Goal: Entertainment & Leisure: Consume media (video, audio)

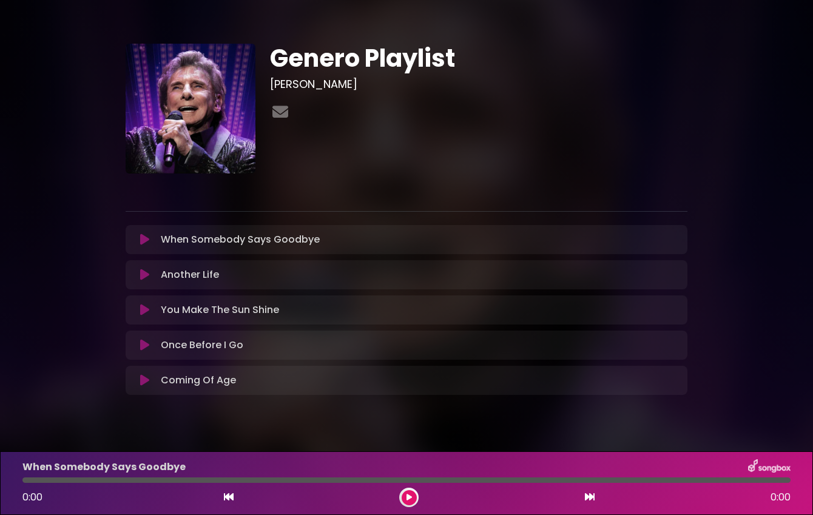
click at [145, 311] on icon at bounding box center [144, 310] width 9 height 12
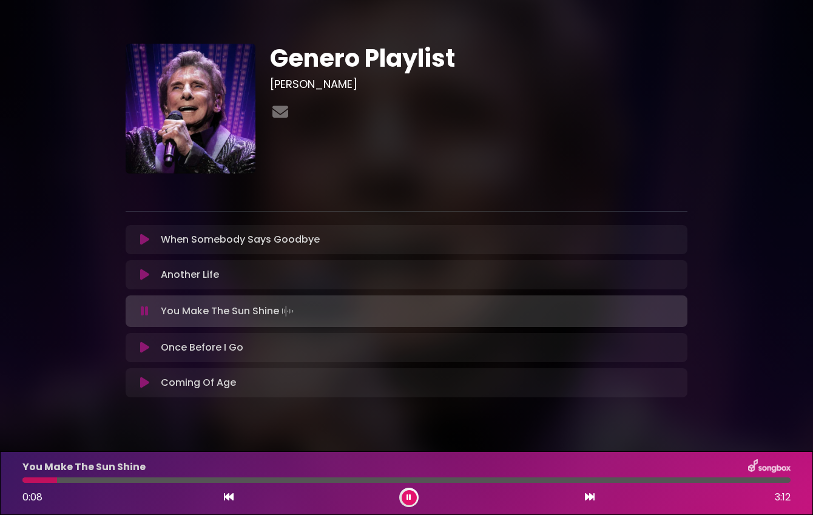
click at [542, 260] on div "Another Life Loading Track... Your Feedback" at bounding box center [407, 274] width 562 height 29
click at [356, 315] on div "You Make The Sun Shine Loading Track..." at bounding box center [418, 311] width 524 height 17
click at [406, 498] on button at bounding box center [409, 497] width 15 height 15
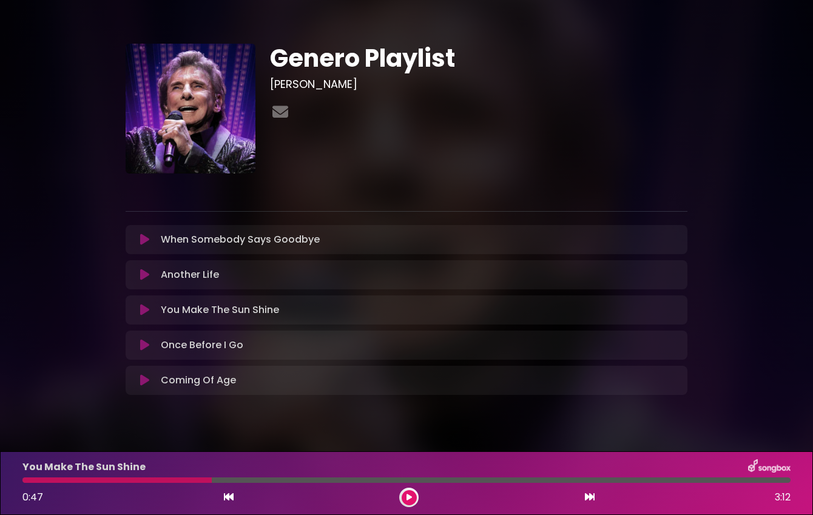
click at [142, 305] on icon at bounding box center [144, 310] width 9 height 12
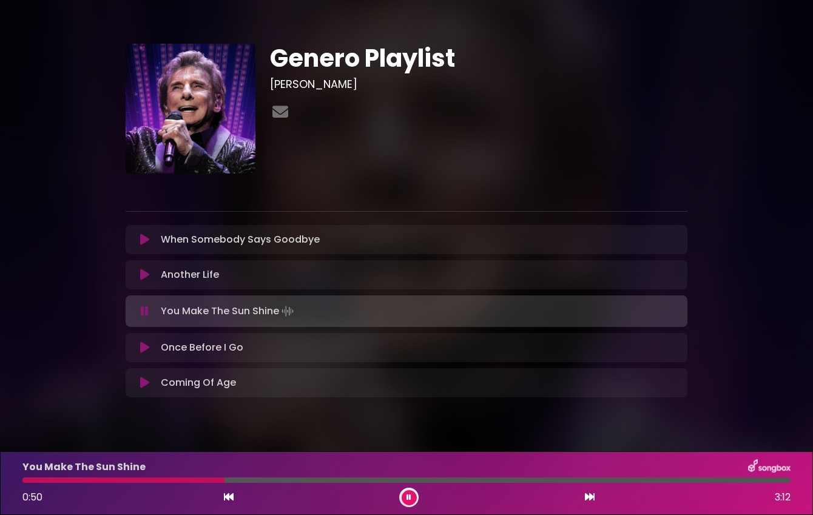
click at [225, 496] on icon at bounding box center [229, 497] width 10 height 10
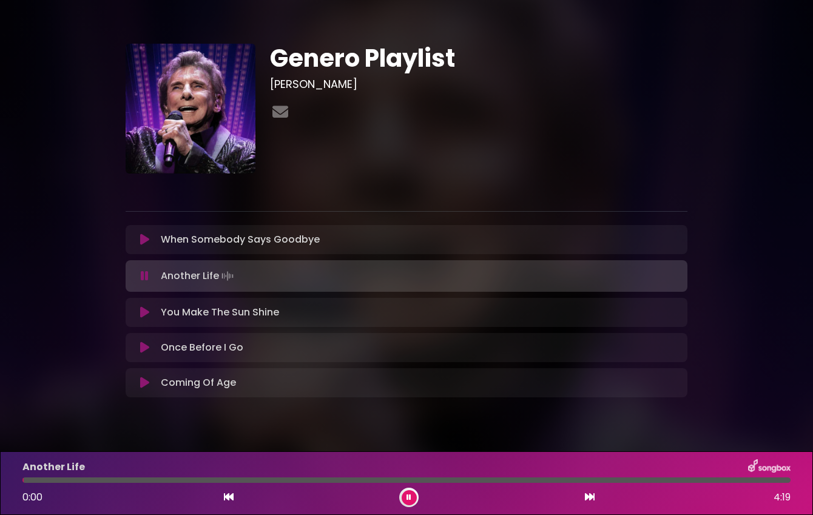
click at [409, 498] on icon at bounding box center [409, 497] width 5 height 7
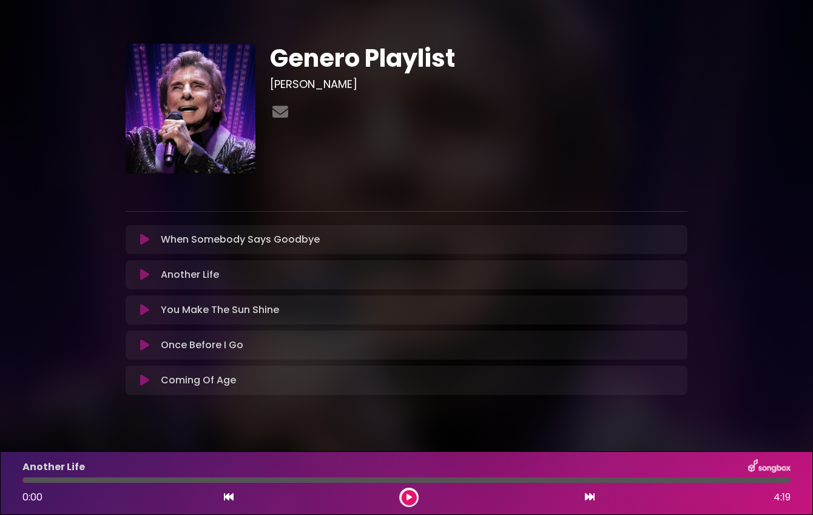
click at [202, 310] on p "You Make The Sun Shine Loading Track..." at bounding box center [220, 310] width 118 height 15
click at [143, 309] on icon at bounding box center [144, 310] width 9 height 12
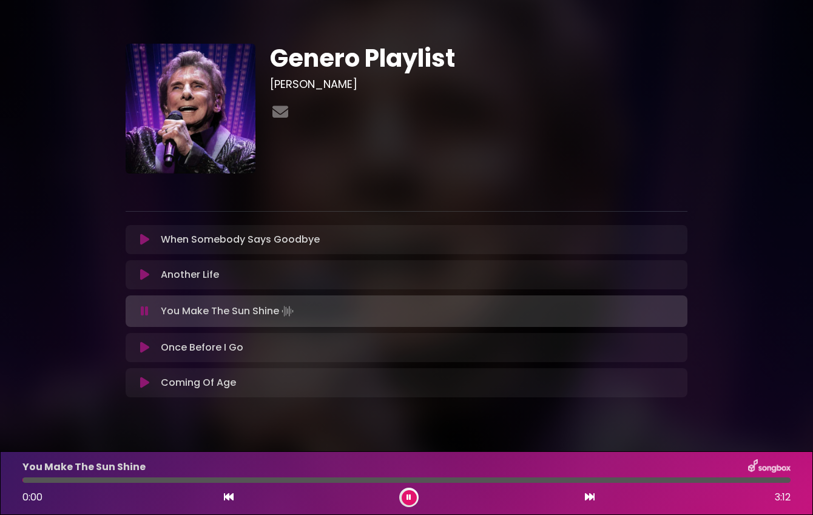
click at [408, 496] on icon at bounding box center [409, 497] width 5 height 7
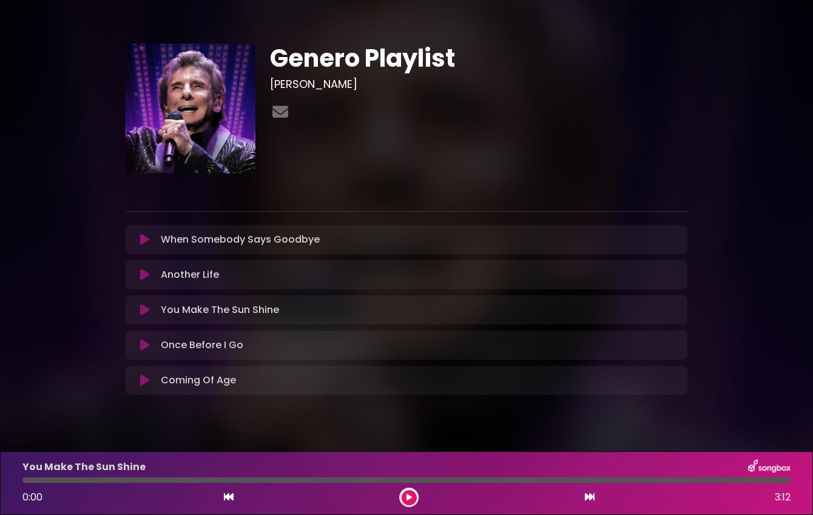
drag, startPoint x: 24, startPoint y: 481, endPoint x: 8, endPoint y: 481, distance: 15.8
click at [8, 481] on div "You Make The Sun Shine 0:00 3:12" at bounding box center [406, 484] width 813 height 64
click at [412, 497] on icon at bounding box center [409, 497] width 5 height 7
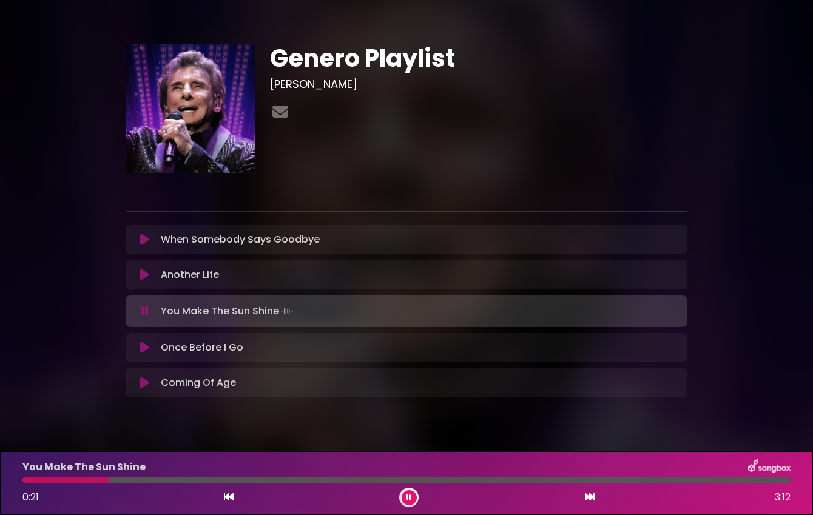
click at [410, 497] on icon at bounding box center [409, 497] width 5 height 7
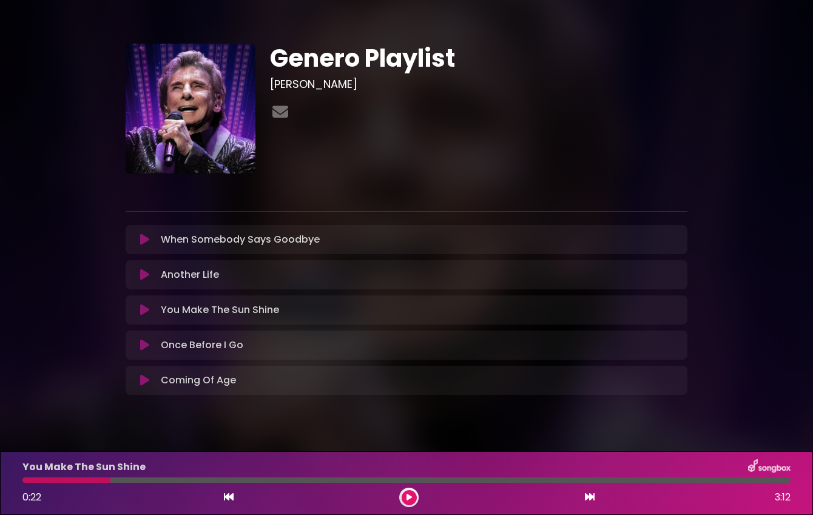
drag, startPoint x: 46, startPoint y: 481, endPoint x: 15, endPoint y: 480, distance: 31.0
click at [15, 480] on div "You Make The Sun Shine 0:22 3:12" at bounding box center [406, 484] width 813 height 64
click at [226, 500] on icon at bounding box center [229, 497] width 10 height 10
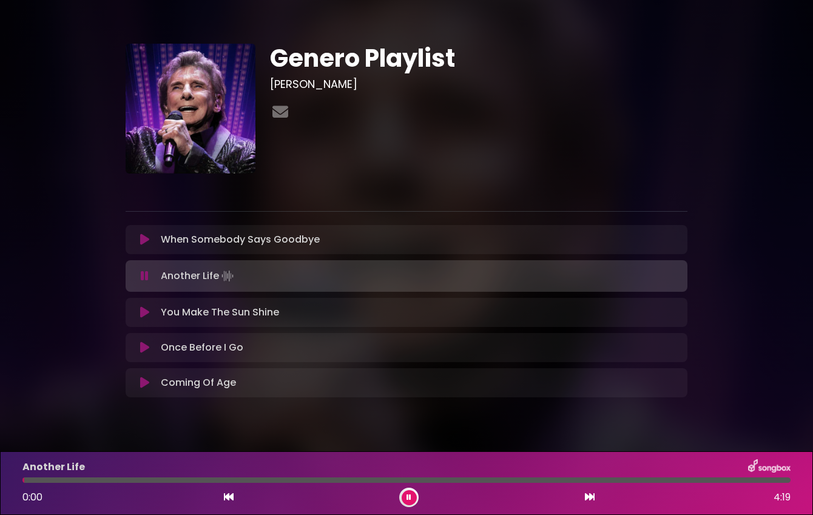
click at [147, 317] on icon at bounding box center [144, 313] width 9 height 12
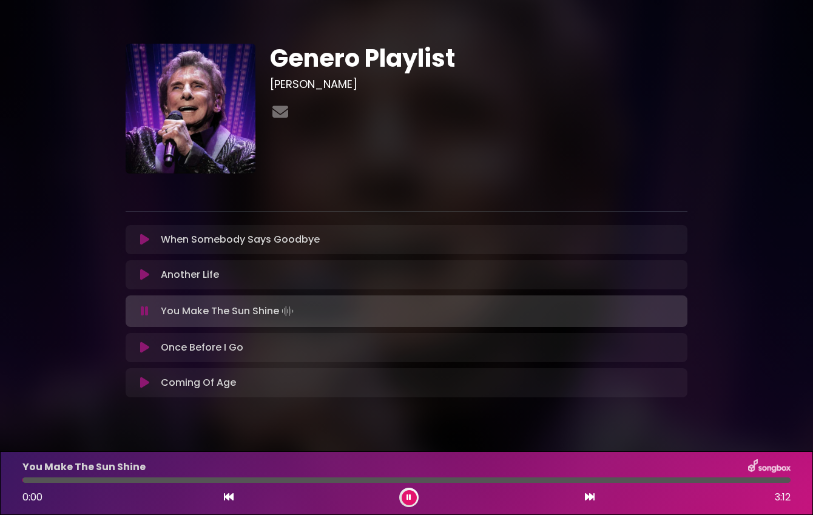
click at [412, 490] on div at bounding box center [408, 497] width 19 height 19
click at [412, 495] on button at bounding box center [409, 497] width 15 height 15
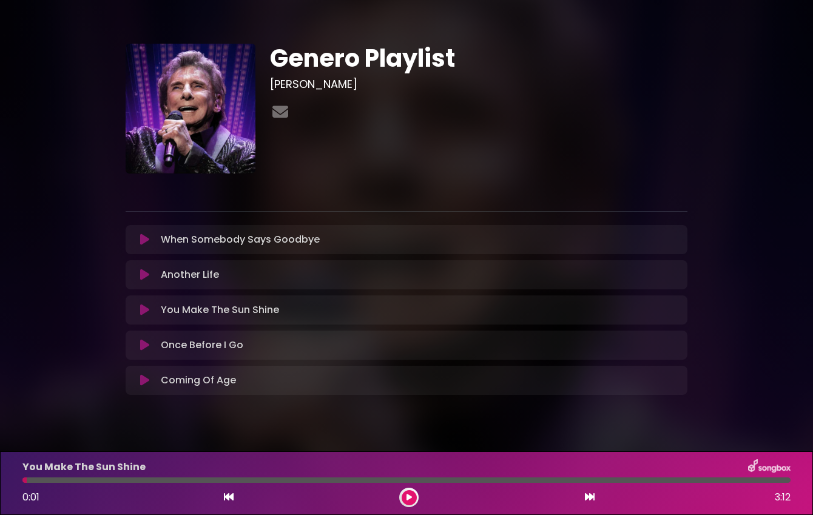
click at [21, 482] on div at bounding box center [406, 480] width 783 height 5
click at [147, 311] on icon at bounding box center [144, 310] width 9 height 12
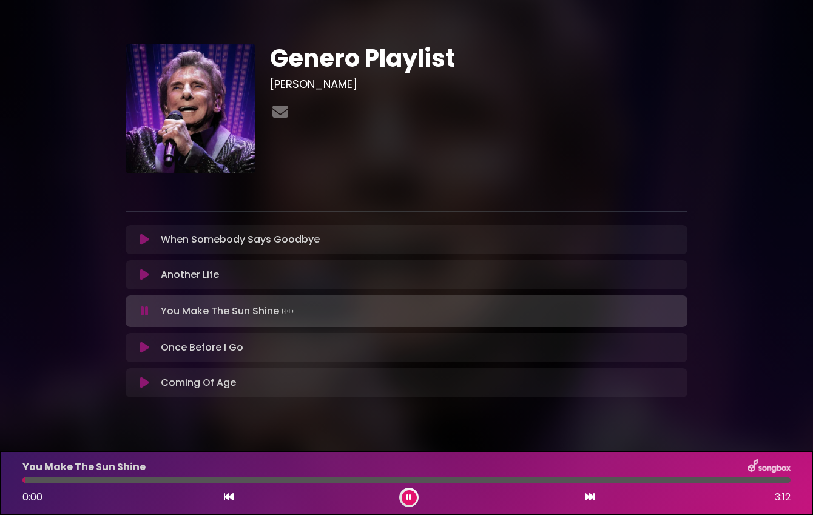
click at [407, 489] on div at bounding box center [408, 497] width 19 height 19
click at [407, 498] on icon at bounding box center [409, 497] width 5 height 7
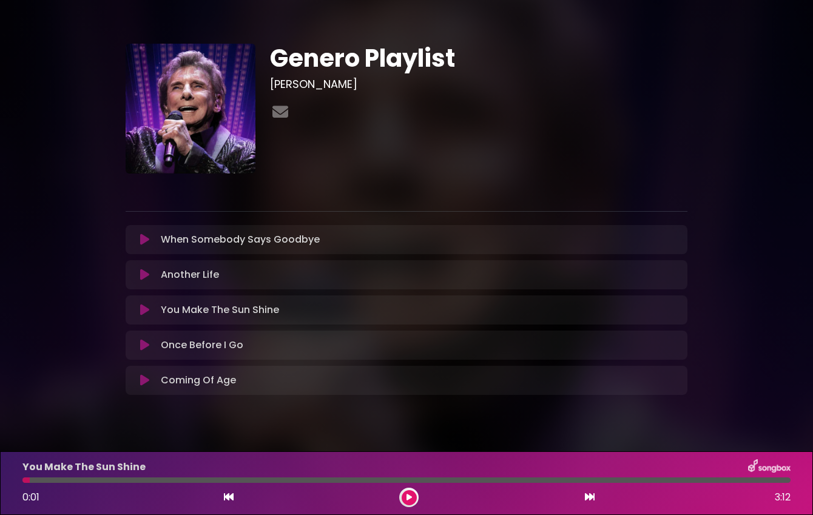
click at [143, 312] on icon at bounding box center [144, 310] width 9 height 12
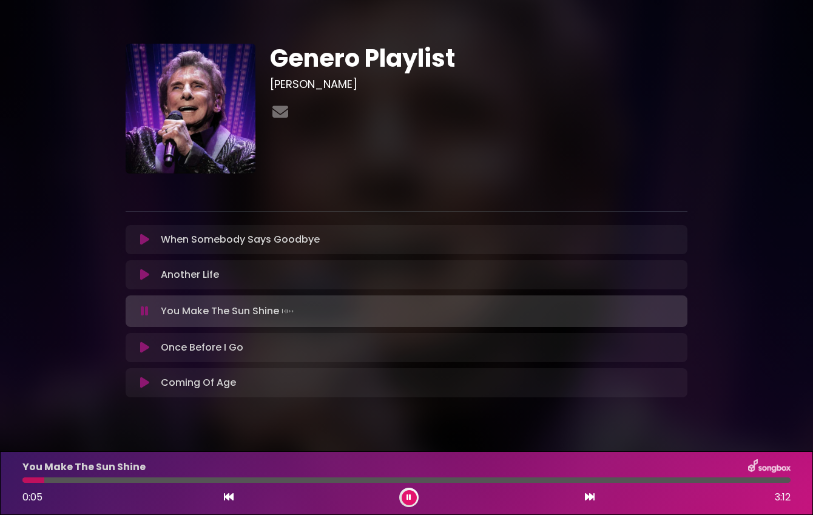
click at [142, 311] on icon at bounding box center [145, 311] width 8 height 12
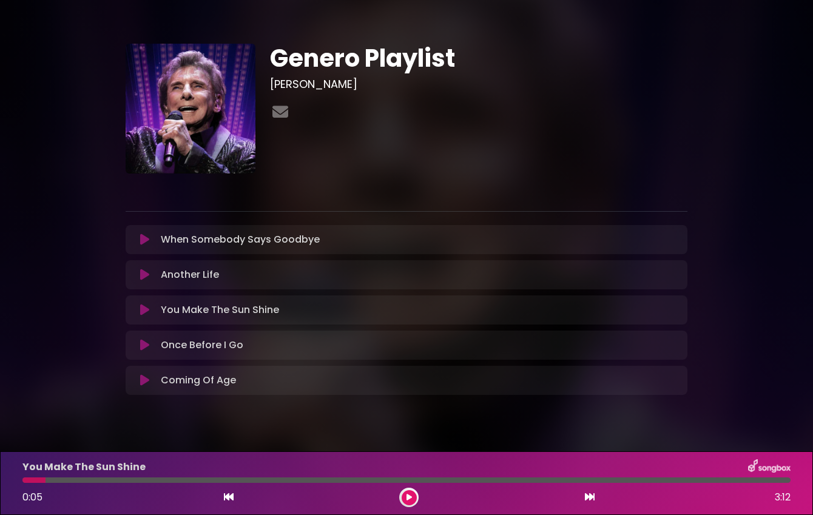
click at [226, 497] on icon at bounding box center [229, 497] width 10 height 10
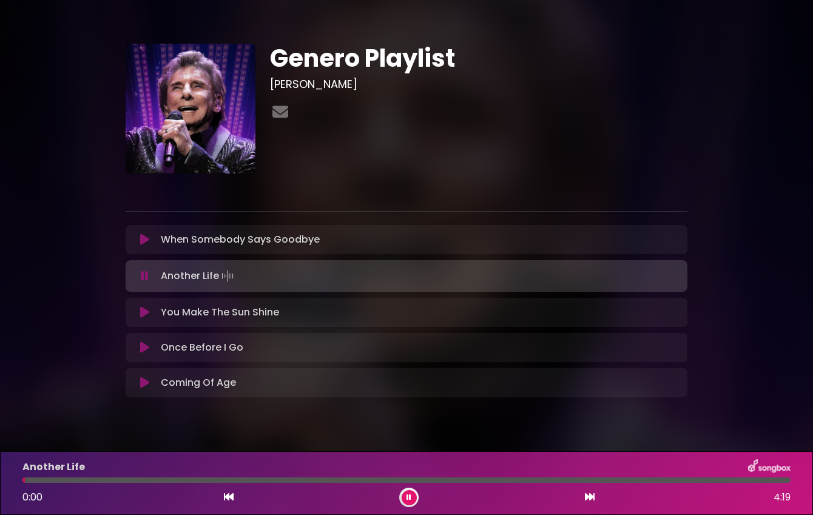
click at [141, 310] on icon at bounding box center [144, 313] width 9 height 12
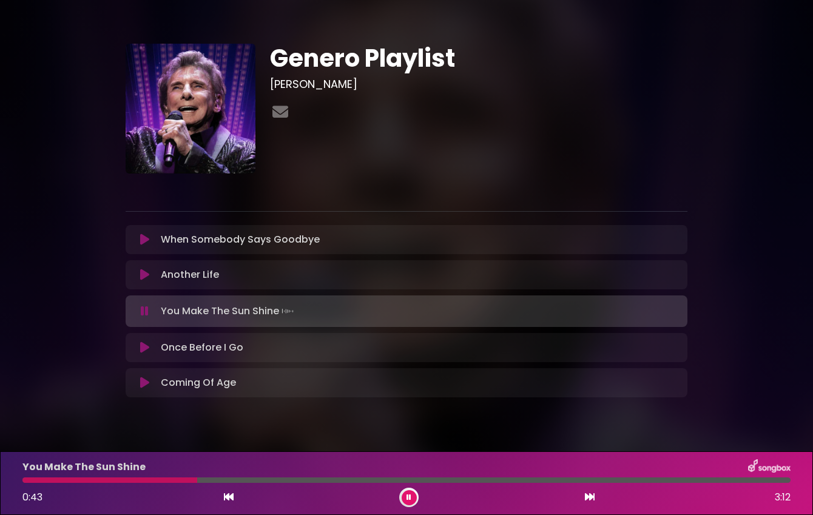
click at [409, 492] on button at bounding box center [409, 497] width 15 height 15
